Goal: Entertainment & Leisure: Consume media (video, audio)

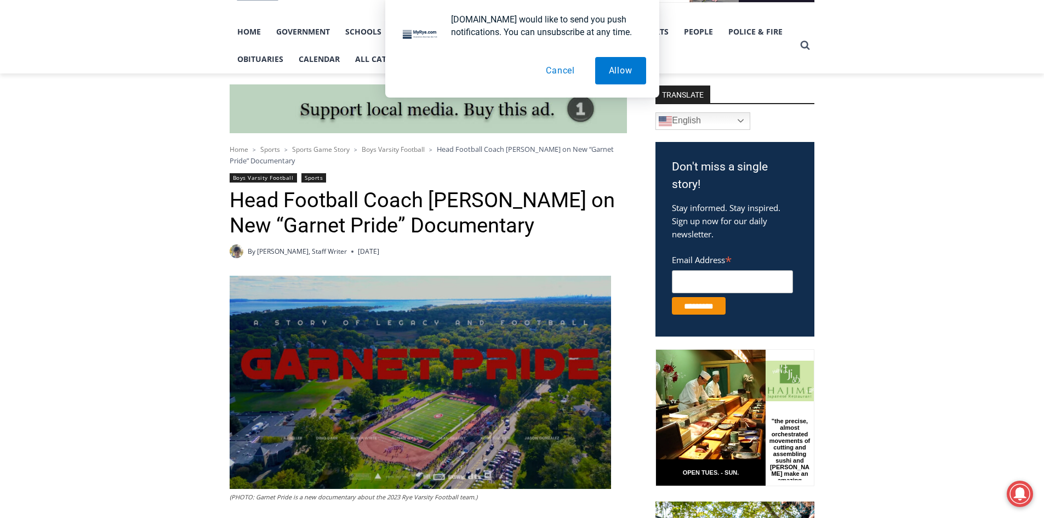
scroll to position [384, 0]
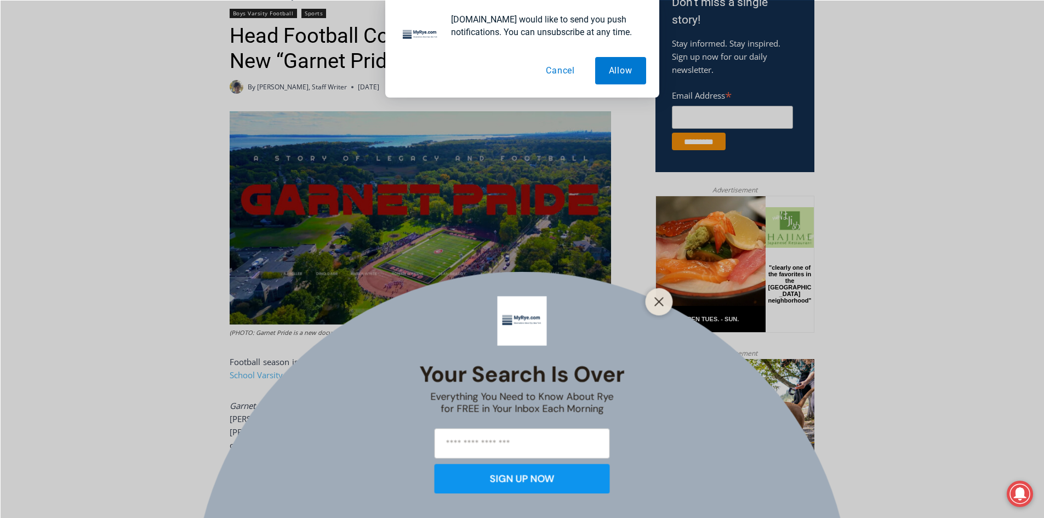
click at [558, 71] on button "Cancel" at bounding box center [560, 70] width 56 height 27
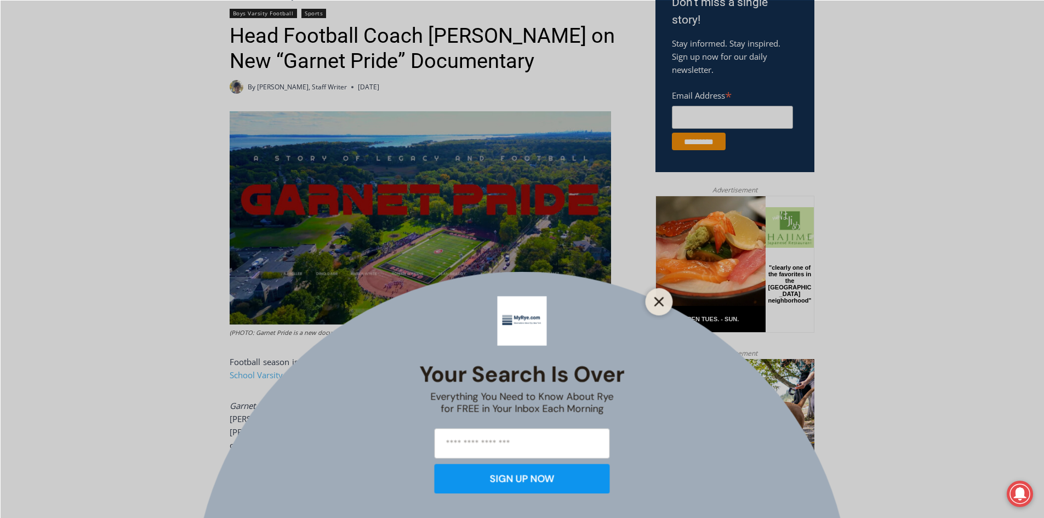
click at [654, 304] on icon "Close" at bounding box center [659, 301] width 10 height 10
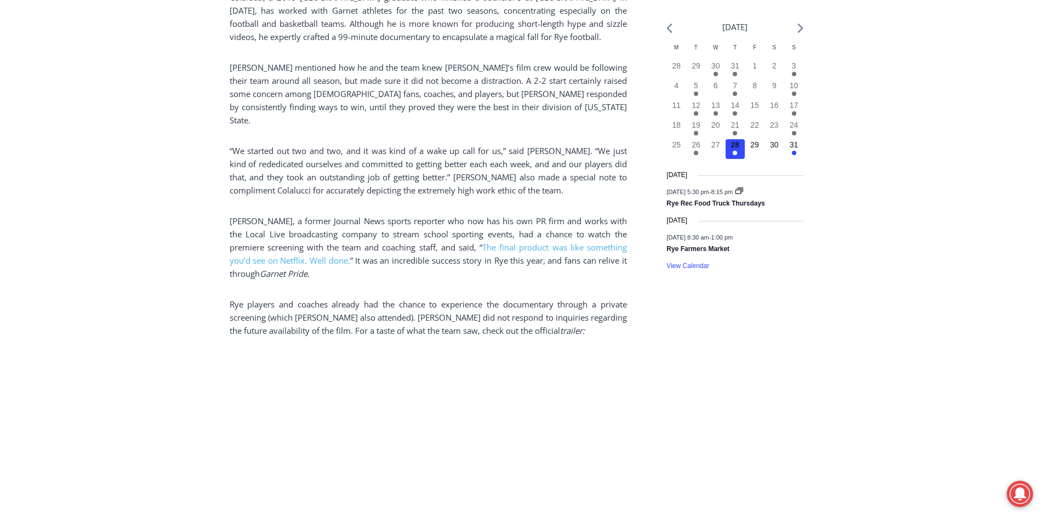
scroll to position [1370, 0]
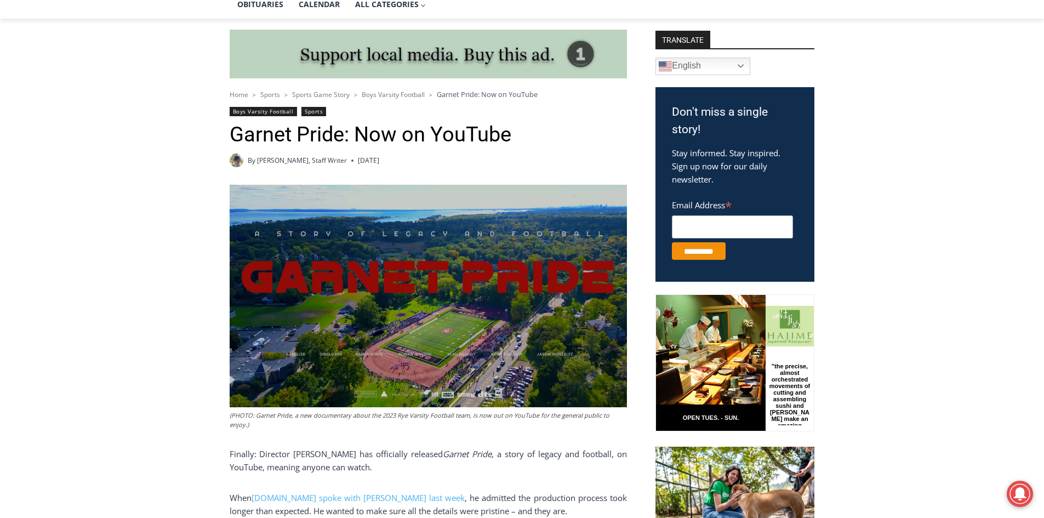
scroll to position [493, 0]
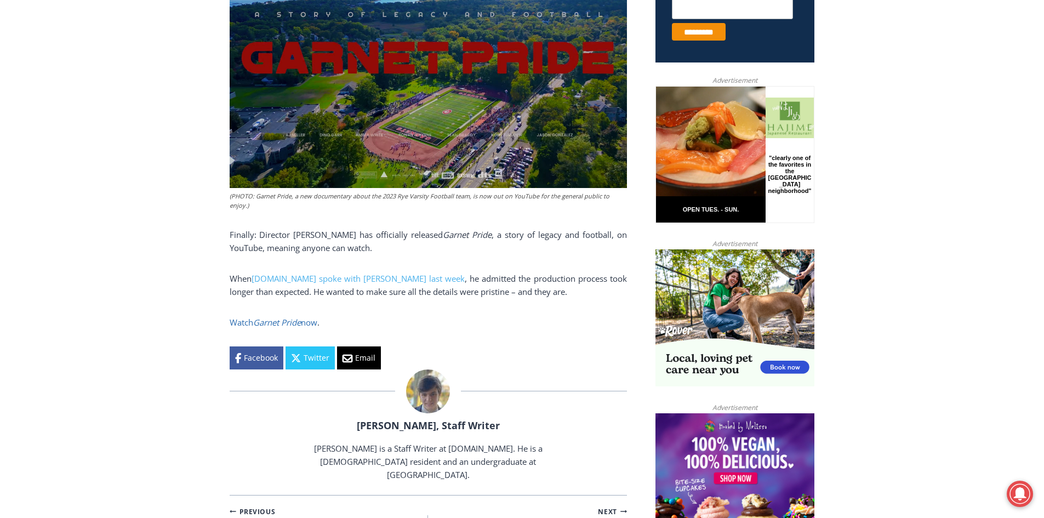
click at [285, 317] on em "Garnet Pride" at bounding box center [277, 322] width 48 height 11
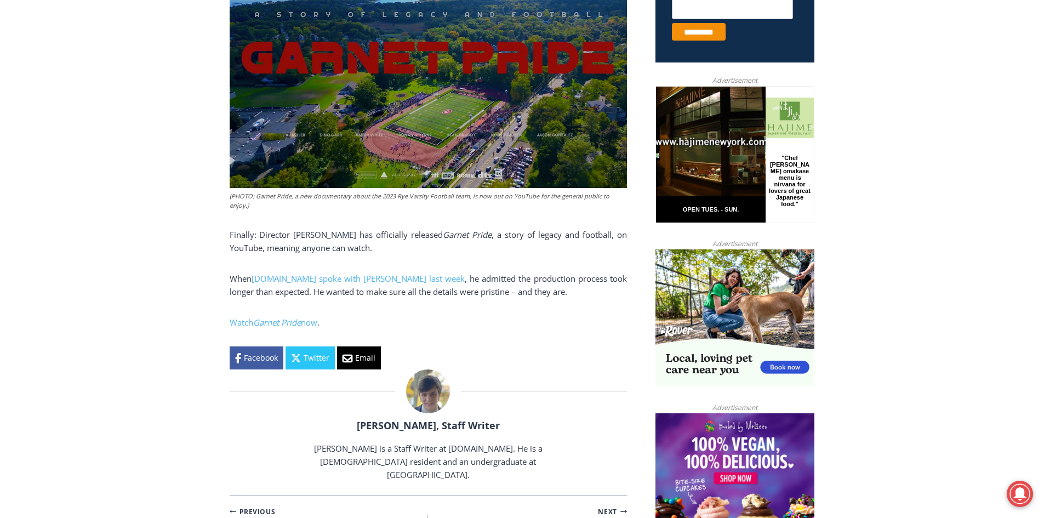
click at [331, 137] on img at bounding box center [428, 76] width 397 height 222
